Goal: Task Accomplishment & Management: Use online tool/utility

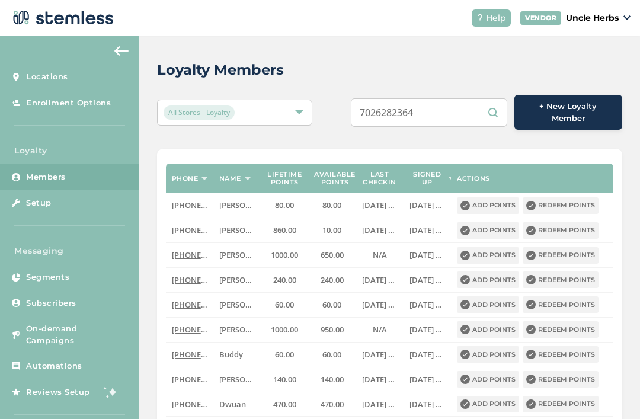
scroll to position [6, 0]
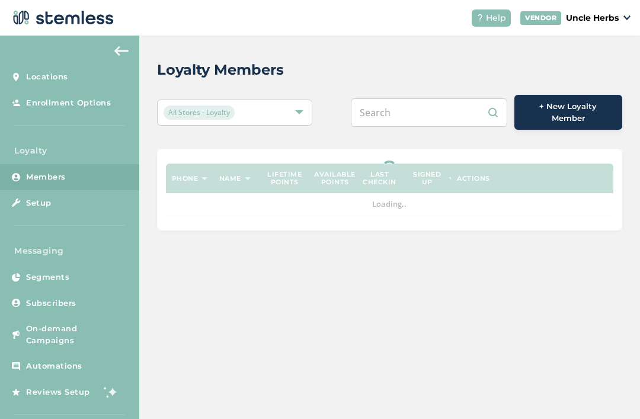
scroll to position [10, 0]
click at [442, 103] on input "text" at bounding box center [429, 112] width 157 height 28
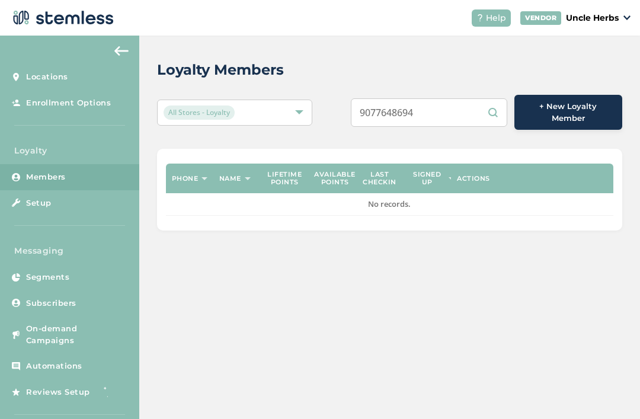
click at [454, 59] on div "Loyalty Members" at bounding box center [385, 69] width 456 height 21
click at [441, 107] on input "9077648694" at bounding box center [429, 112] width 157 height 28
click at [423, 61] on div "Loyalty Members" at bounding box center [385, 69] width 456 height 21
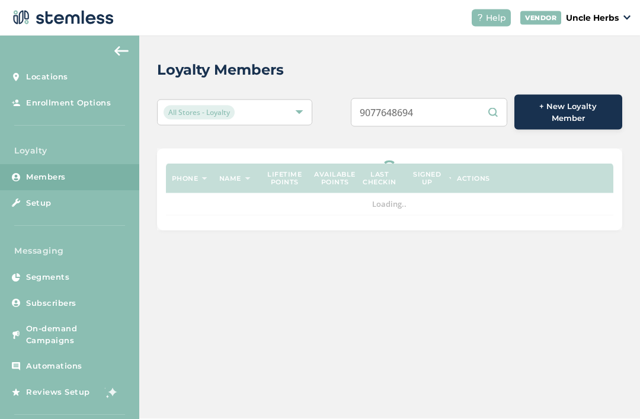
scroll to position [38, 0]
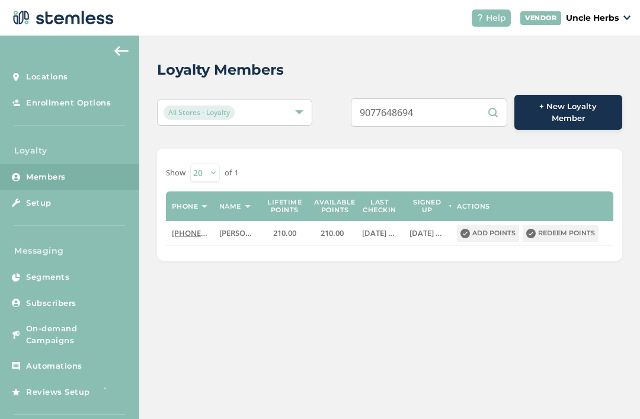
click at [457, 98] on input "9077648694" at bounding box center [429, 112] width 157 height 28
click at [458, 98] on input "9077648694" at bounding box center [429, 112] width 157 height 28
click at [448, 98] on input "9077648694" at bounding box center [429, 112] width 157 height 28
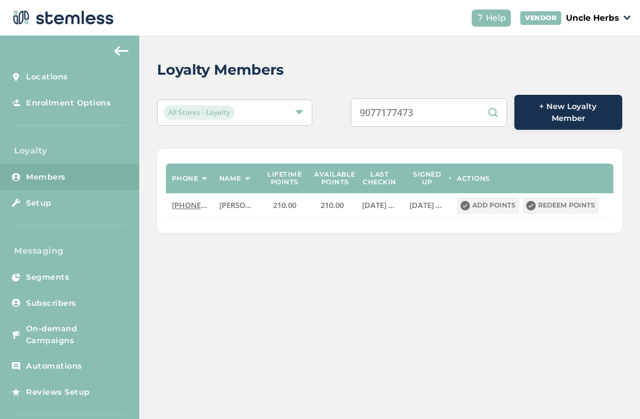
click at [463, 59] on div "Loyalty Members" at bounding box center [385, 69] width 456 height 21
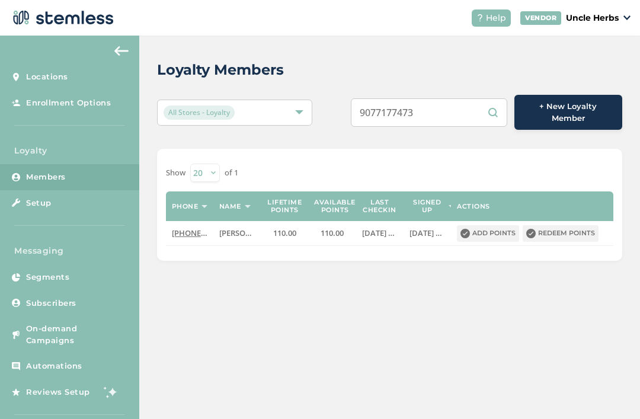
click at [437, 98] on input "9077177473" at bounding box center [429, 112] width 157 height 28
click at [439, 98] on input "9077177473" at bounding box center [429, 112] width 157 height 28
click at [441, 98] on input "9077177473" at bounding box center [429, 112] width 157 height 28
click at [453, 98] on input "9077177473" at bounding box center [429, 112] width 157 height 28
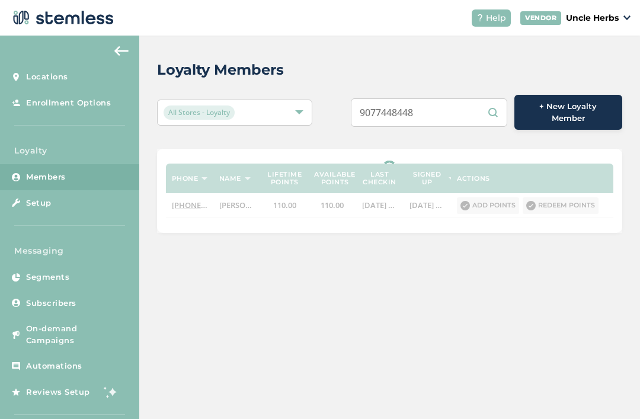
type input "9077448448"
click at [455, 59] on div "Loyalty Members" at bounding box center [385, 69] width 456 height 21
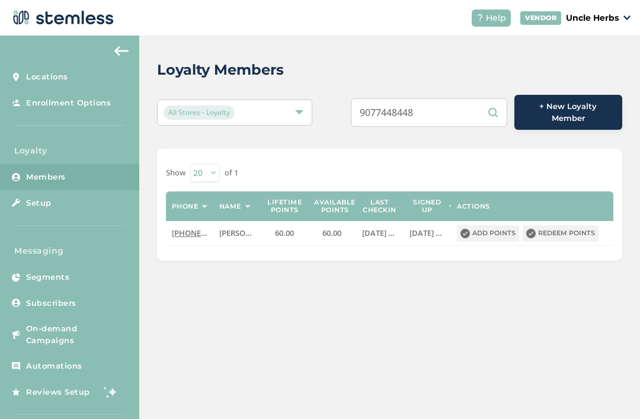
click at [450, 98] on input "9077448448" at bounding box center [429, 112] width 157 height 28
click at [448, 98] on input "9077448448" at bounding box center [429, 112] width 157 height 28
click at [449, 98] on input "9077448448" at bounding box center [429, 112] width 157 height 28
click at [452, 59] on div "Loyalty Members" at bounding box center [385, 69] width 456 height 21
click at [562, 225] on button "Redeem points" at bounding box center [561, 233] width 76 height 17
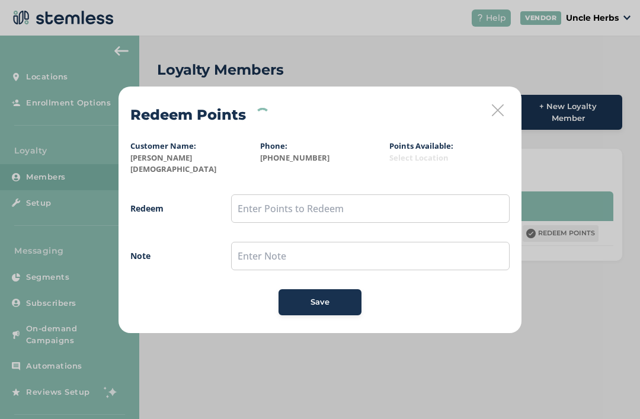
scroll to position [0, 0]
click at [401, 204] on input "text" at bounding box center [370, 208] width 279 height 28
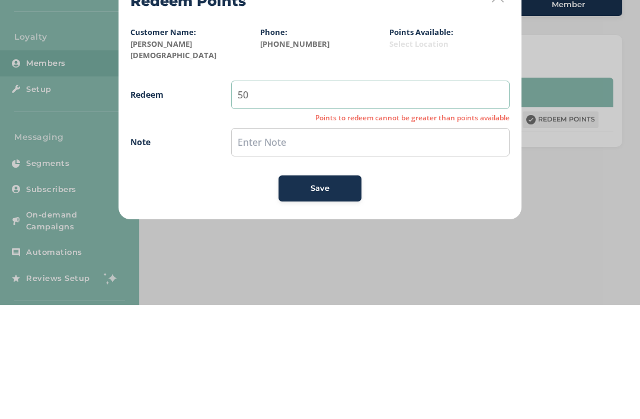
type input "50"
click at [375, 242] on input "text" at bounding box center [370, 256] width 279 height 28
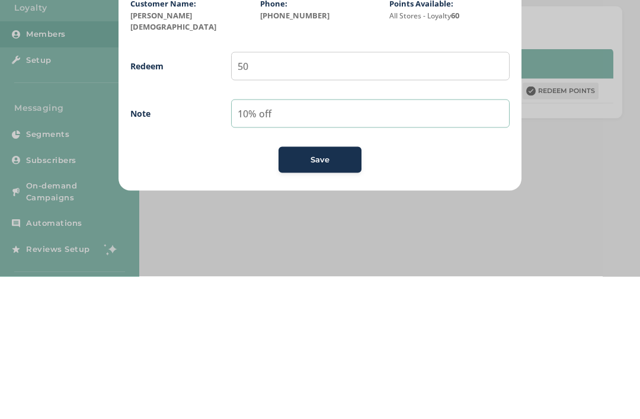
type input "10% off"
click at [301, 289] on button "Save" at bounding box center [320, 302] width 83 height 26
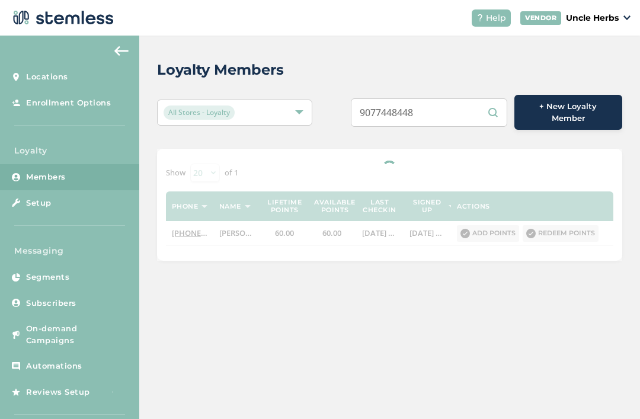
click at [462, 108] on input "9077448448" at bounding box center [429, 112] width 157 height 28
click at [465, 106] on input "9077448448" at bounding box center [429, 112] width 157 height 28
click at [466, 102] on input "9077448448" at bounding box center [429, 112] width 157 height 28
click at [466, 100] on input "9077448448" at bounding box center [429, 112] width 157 height 28
paste input "(907) 764-8694"
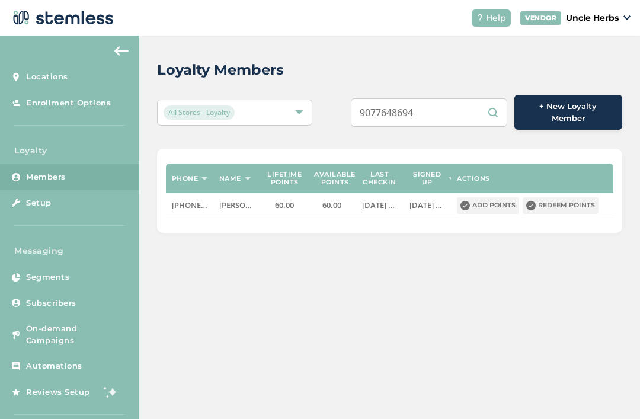
type input "9077648694"
click at [452, 63] on div "Loyalty Members" at bounding box center [385, 69] width 456 height 21
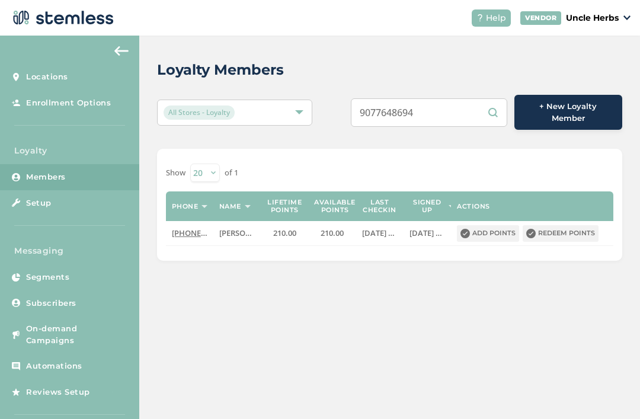
click at [573, 225] on button "Redeem points" at bounding box center [561, 233] width 76 height 17
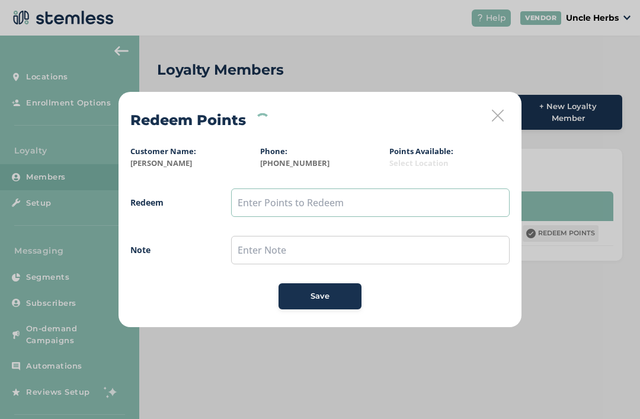
click at [337, 210] on input "text" at bounding box center [370, 203] width 279 height 28
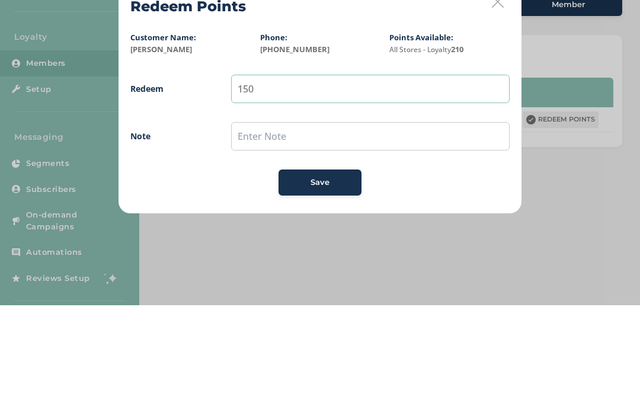
type input "150"
click at [385, 236] on input "text" at bounding box center [370, 250] width 279 height 28
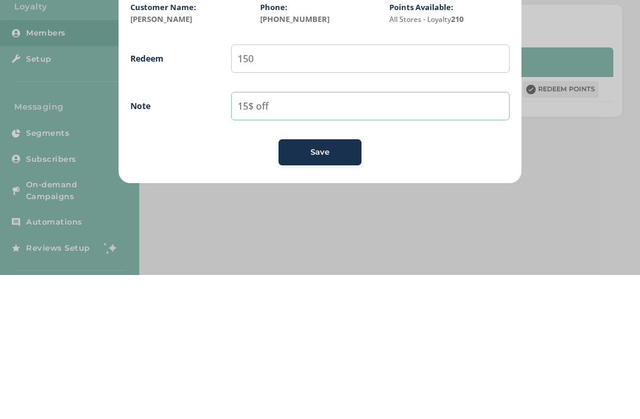
type input "15$ off"
click at [316, 189] on span "Redeem 150 Note 15$ off Save" at bounding box center [320, 249] width 380 height 121
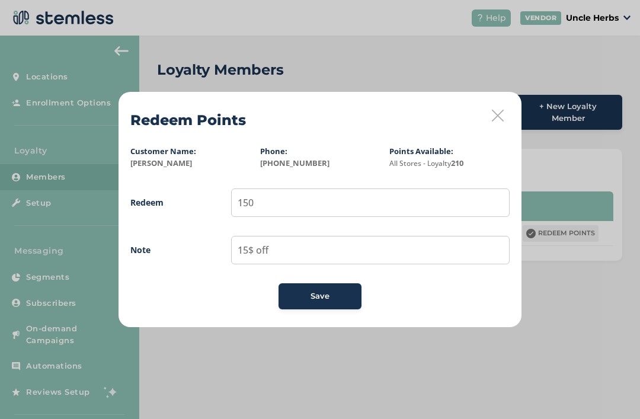
click at [334, 291] on div "Save" at bounding box center [320, 297] width 64 height 12
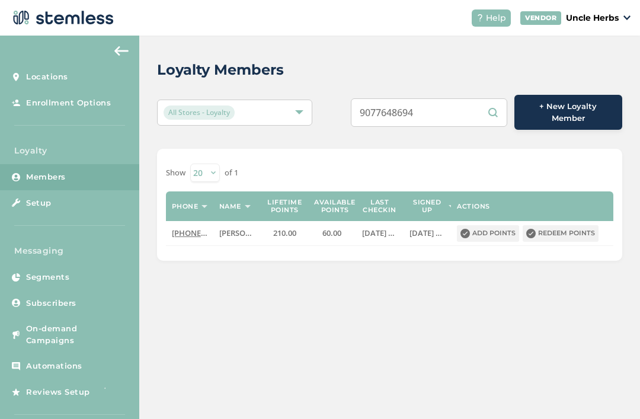
click at [572, 229] on button "Redeem points" at bounding box center [561, 233] width 76 height 17
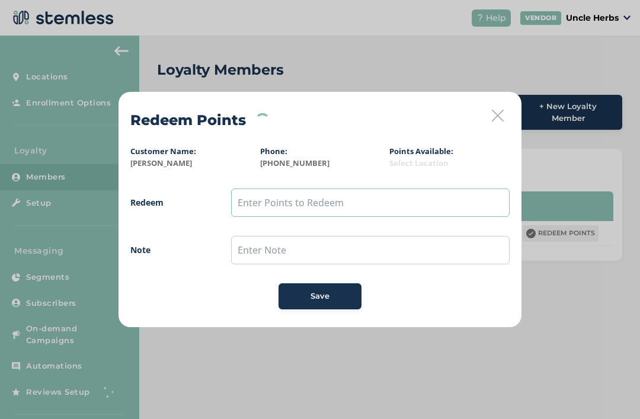
click at [375, 203] on input "text" at bounding box center [370, 203] width 279 height 28
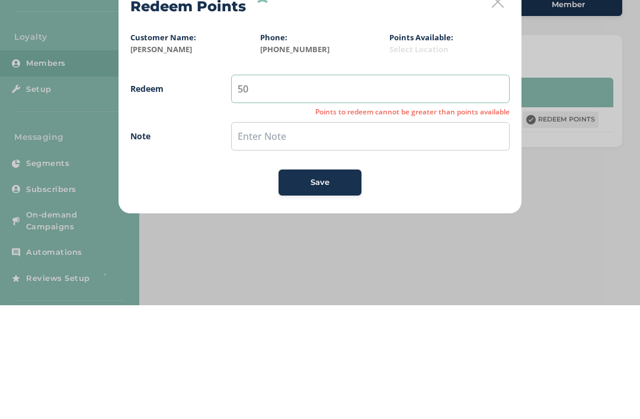
type input "50"
click at [363, 236] on input "text" at bounding box center [370, 250] width 279 height 28
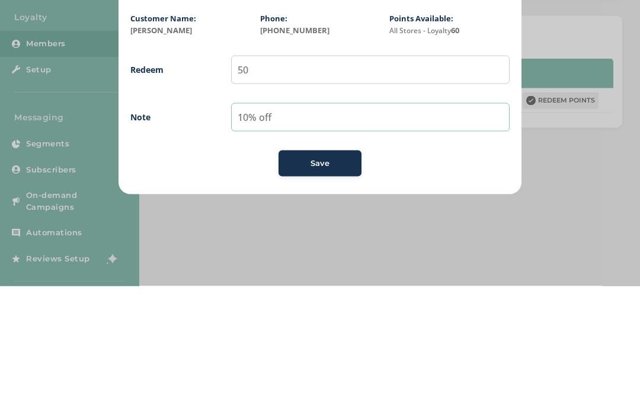
type input "10% off"
click at [318, 291] on span "Save" at bounding box center [320, 297] width 19 height 12
